Goal: Complete application form

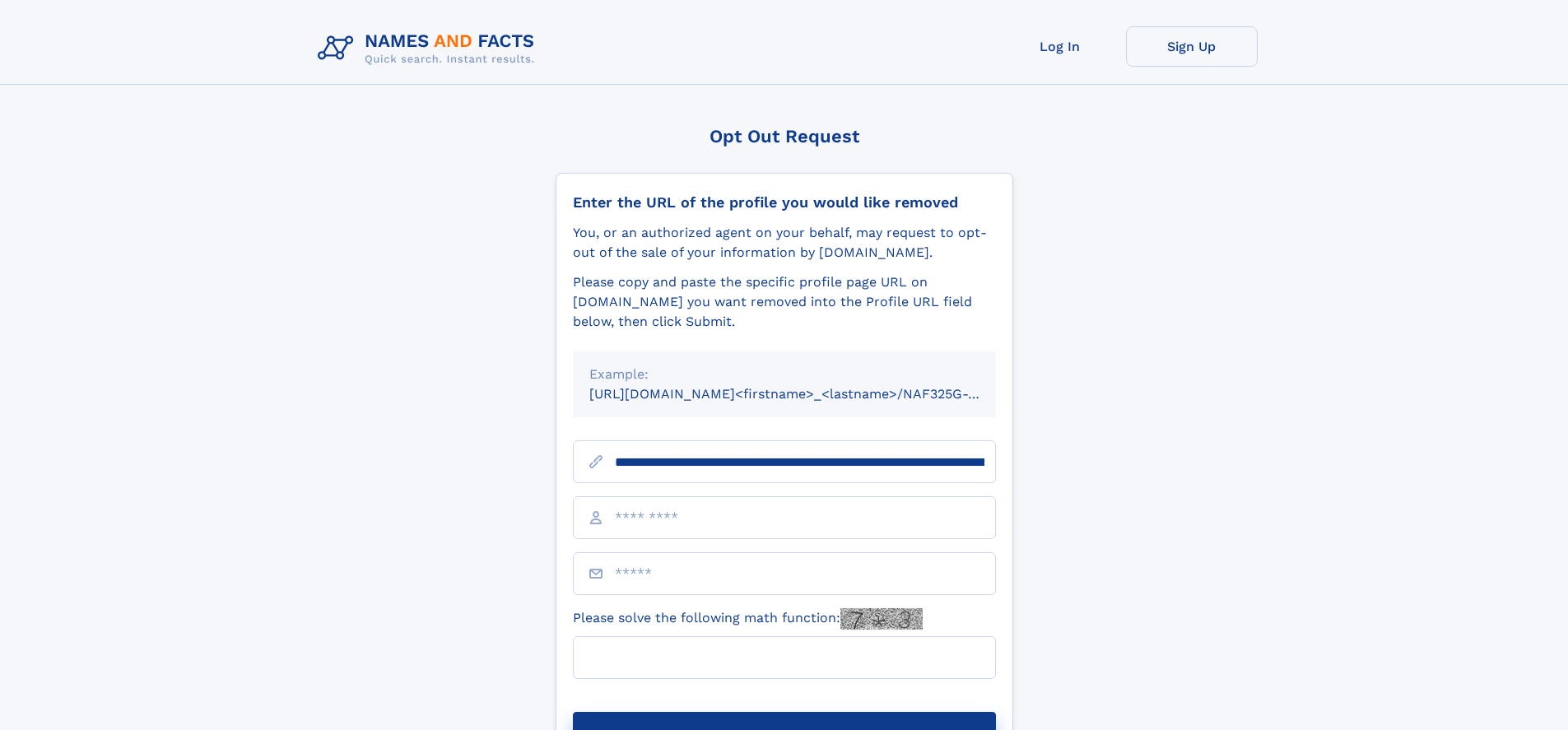
scroll to position [0, 190]
type input "**********"
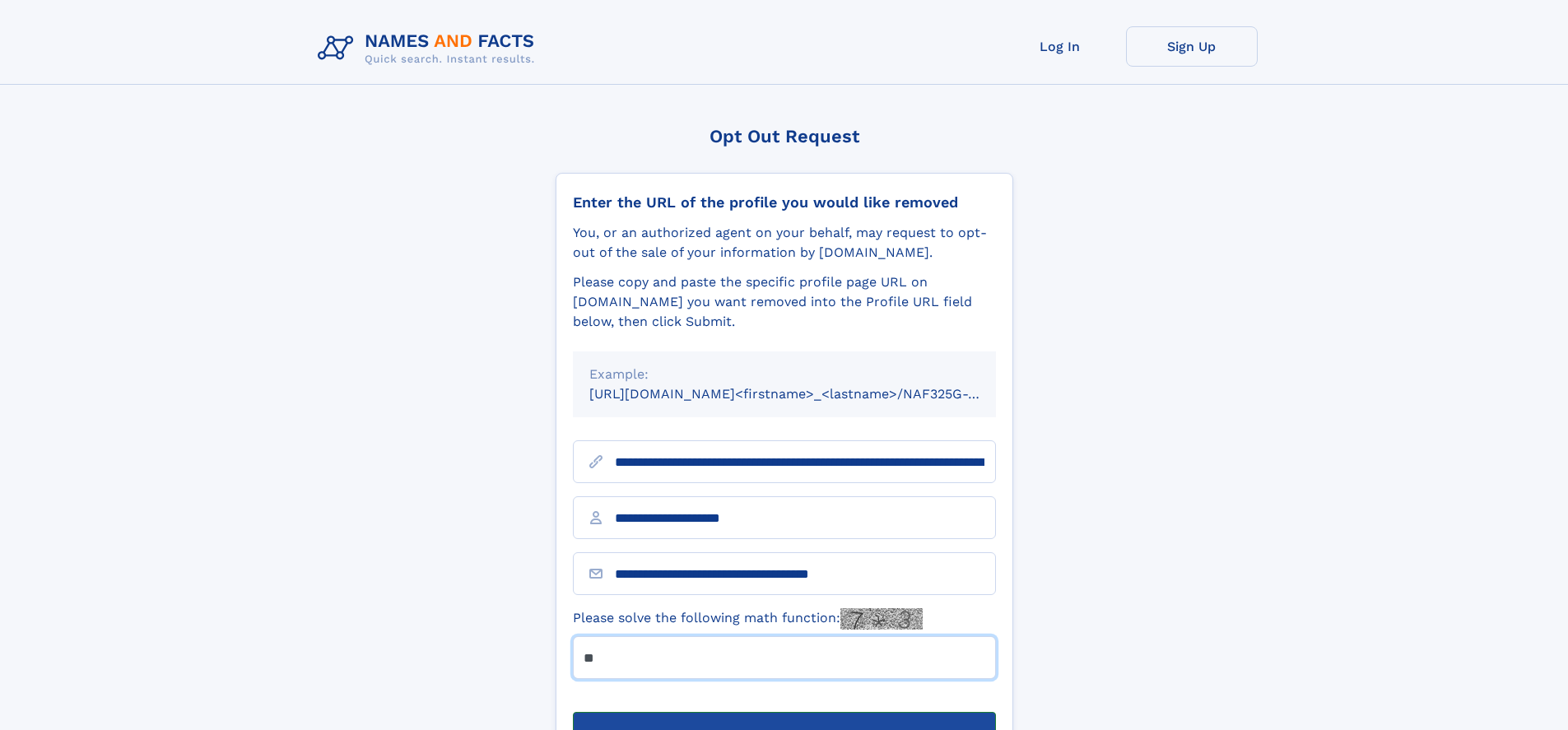
type input "**"
click at [784, 712] on button "Submit Opt Out Request" at bounding box center [784, 739] width 423 height 53
